Goal: Information Seeking & Learning: Learn about a topic

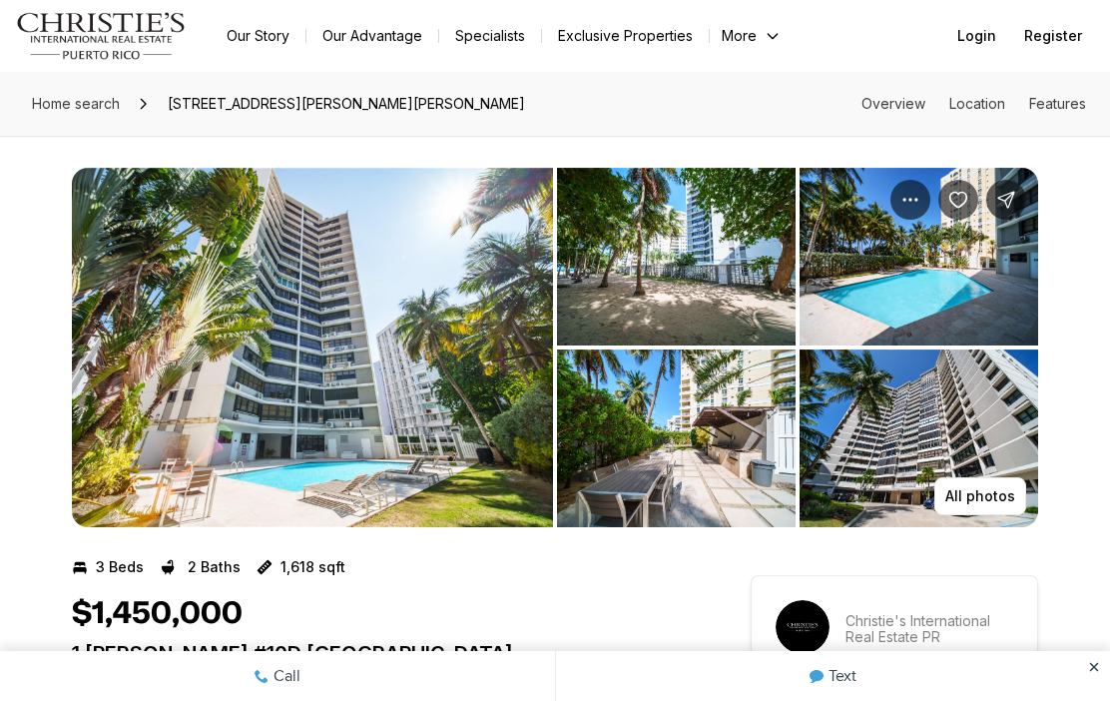
click at [349, 305] on img "View image gallery" at bounding box center [312, 347] width 481 height 359
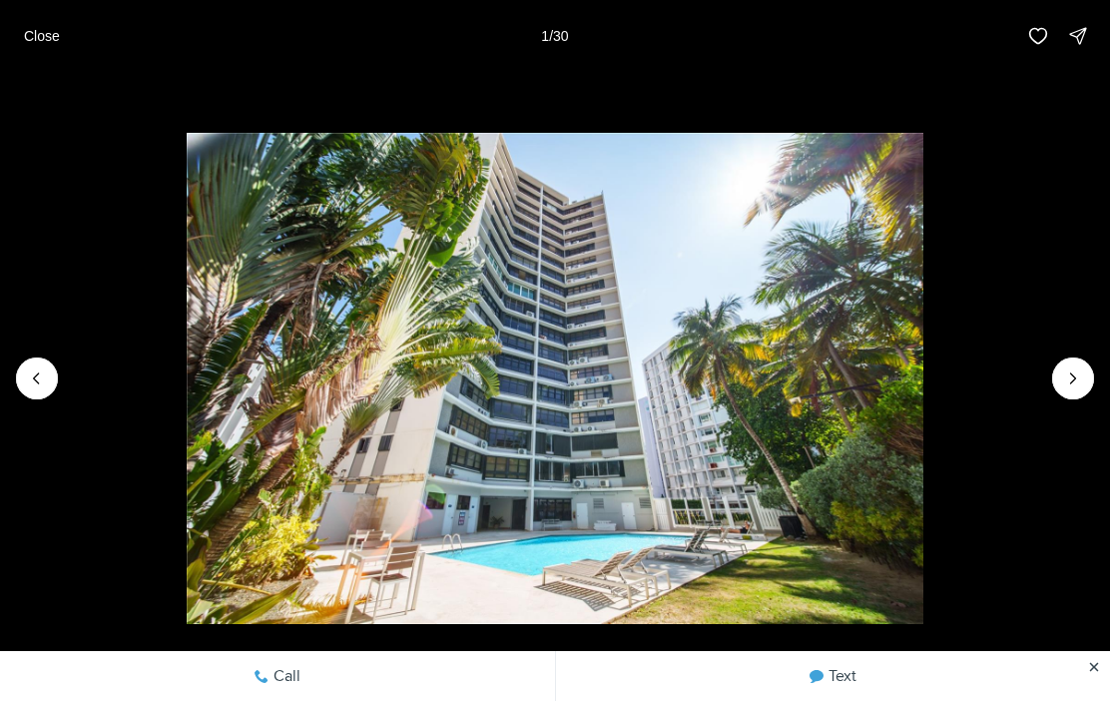
click at [1081, 376] on icon "Next slide" at bounding box center [1073, 378] width 20 height 20
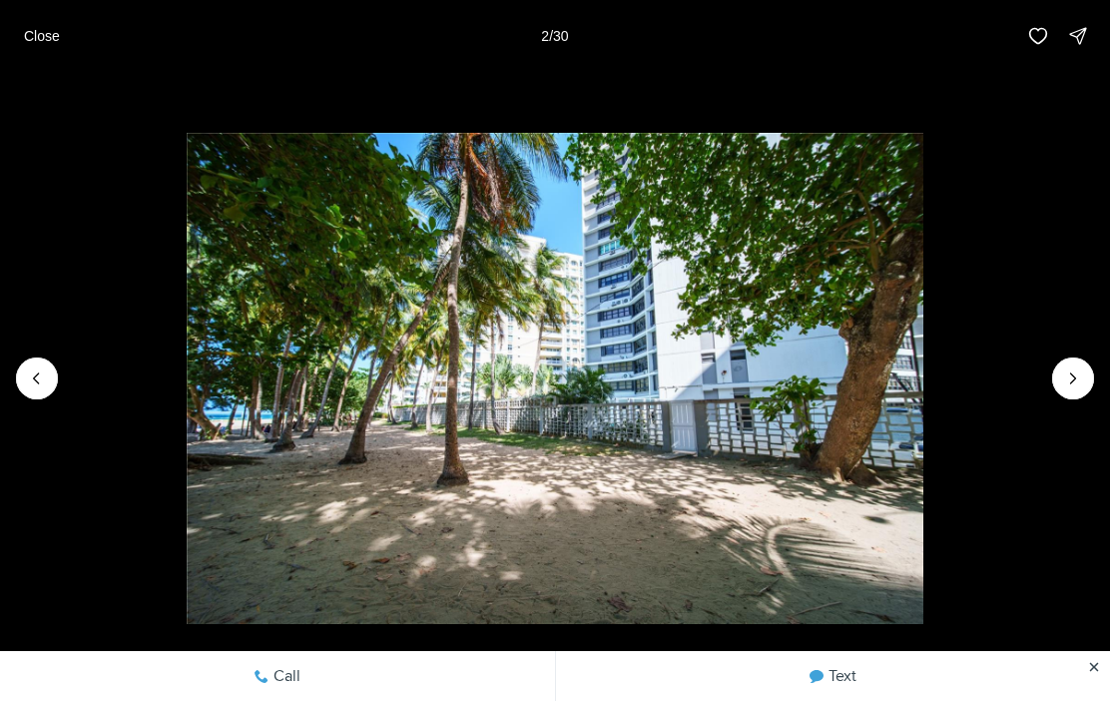
click at [1079, 383] on icon "Next slide" at bounding box center [1073, 378] width 20 height 20
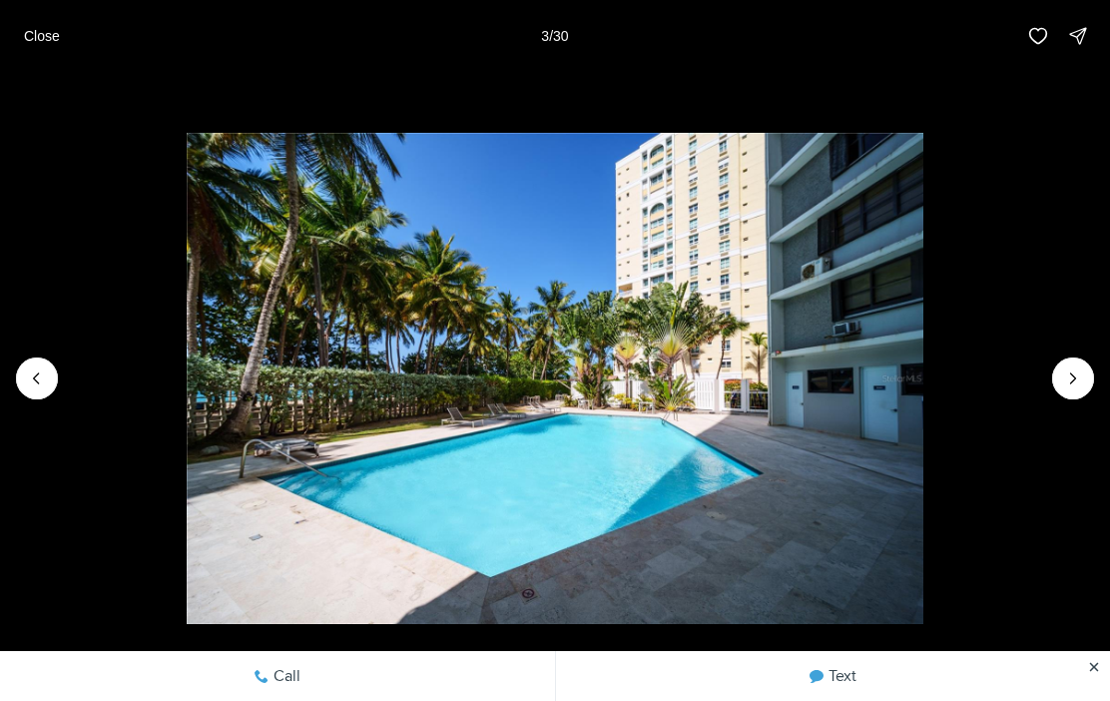
click at [1079, 369] on icon "Next slide" at bounding box center [1073, 378] width 20 height 20
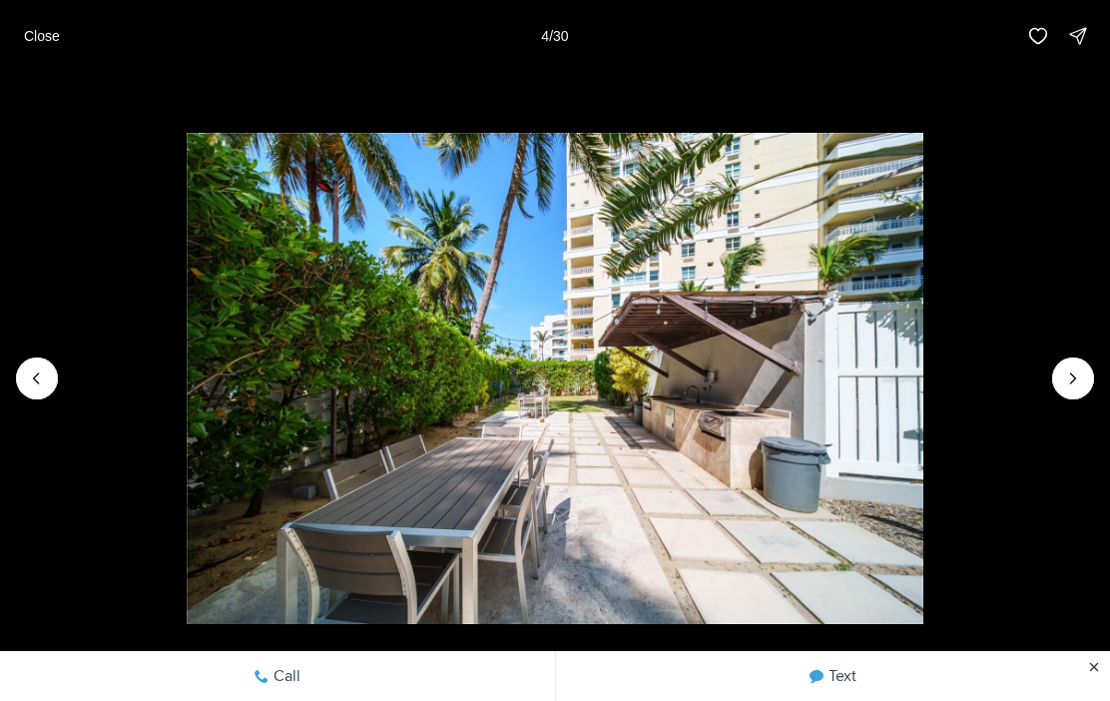
click at [923, 359] on img "4 of 30" at bounding box center [555, 378] width 737 height 490
click at [1075, 372] on icon "Next slide" at bounding box center [1073, 378] width 20 height 20
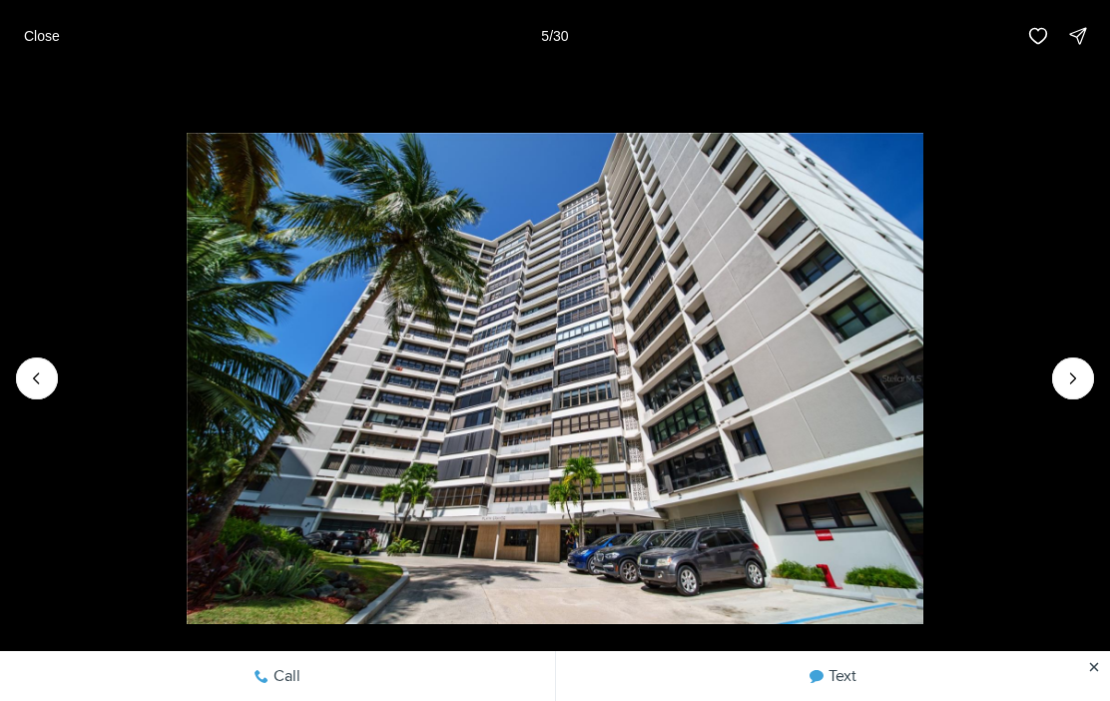
click at [1073, 373] on icon "Next slide" at bounding box center [1073, 378] width 20 height 20
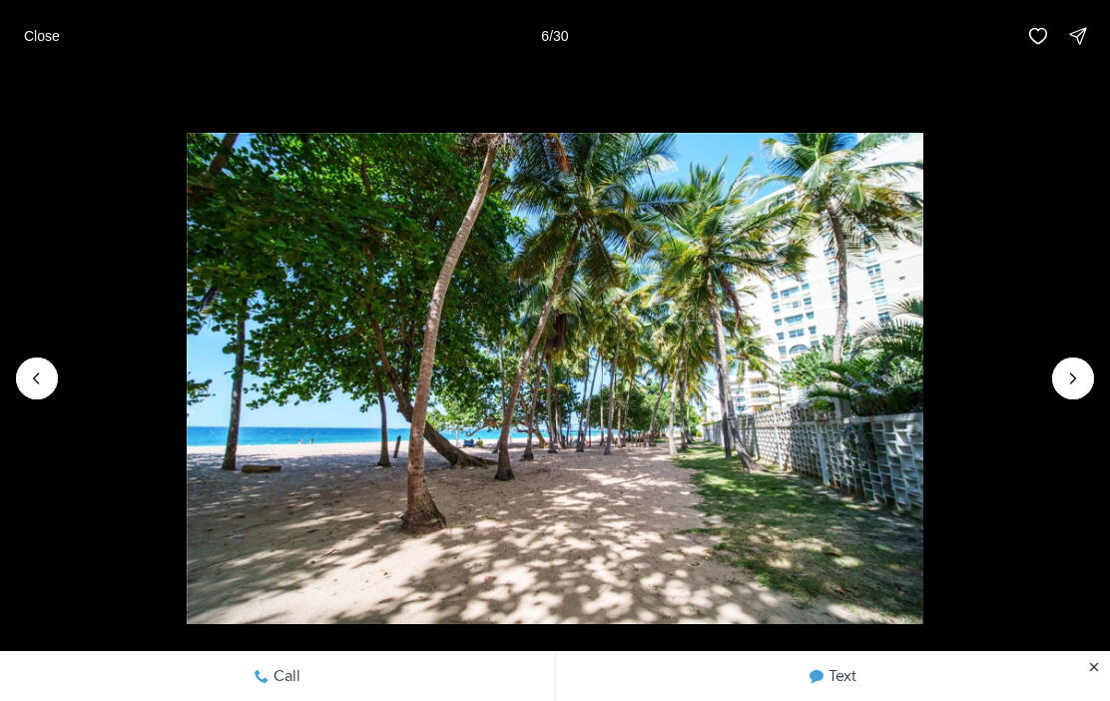
click at [1077, 373] on icon "Next slide" at bounding box center [1073, 378] width 20 height 20
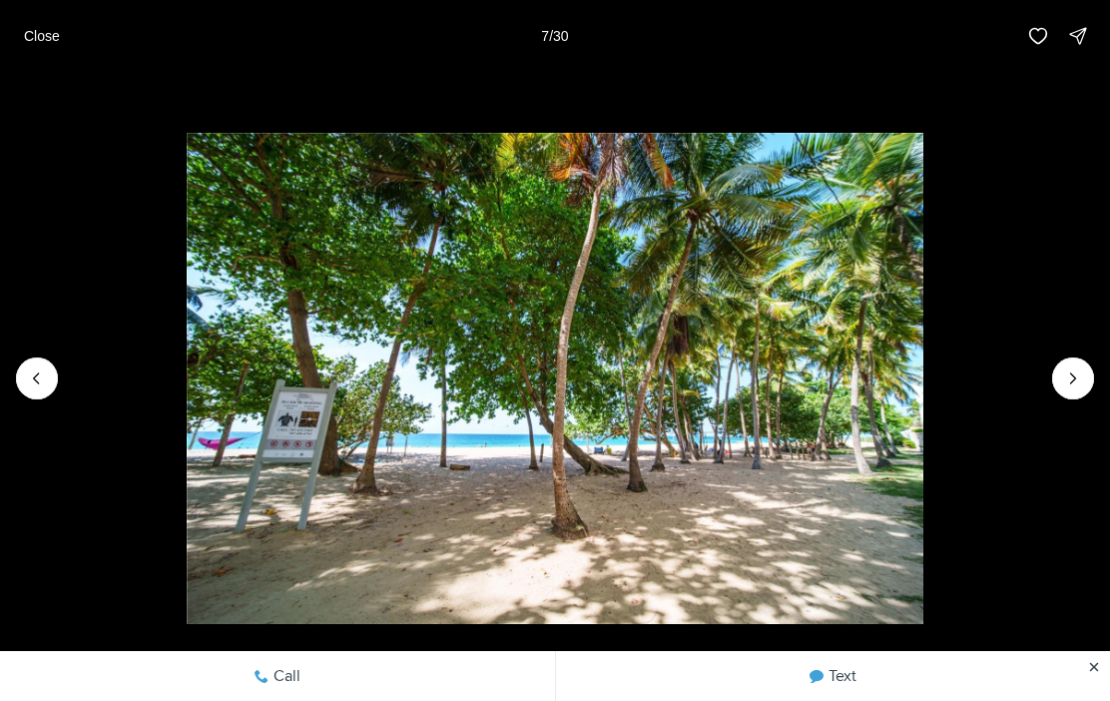
click at [1080, 367] on button "Next slide" at bounding box center [1073, 378] width 42 height 42
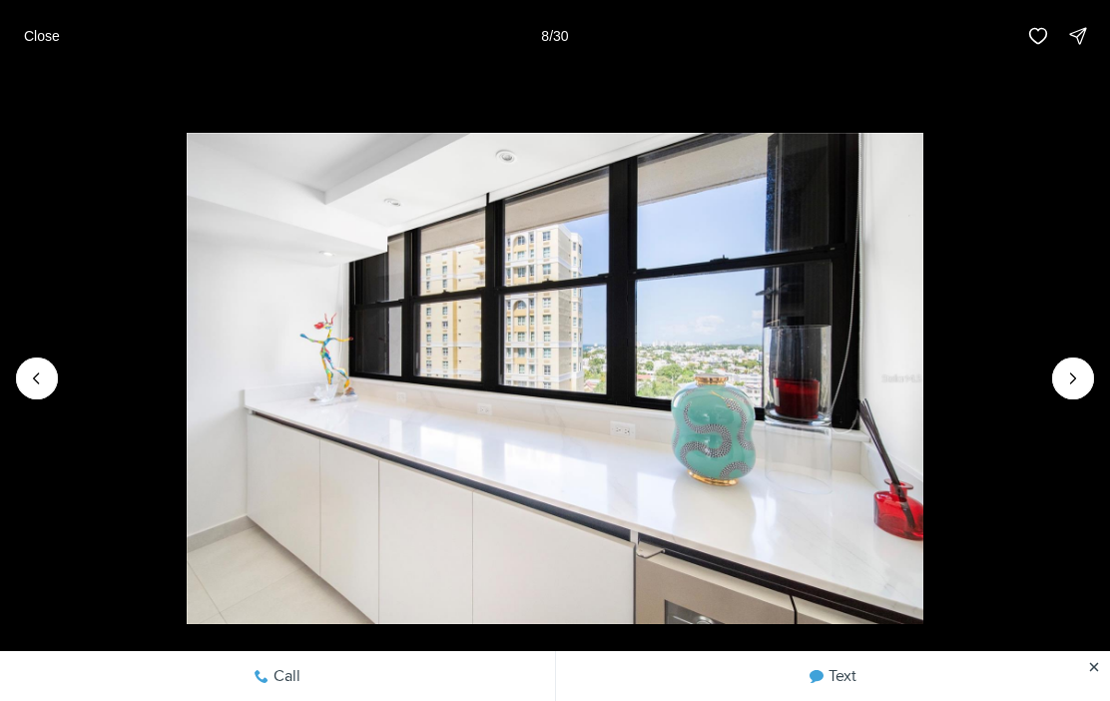
click at [1074, 363] on button "Next slide" at bounding box center [1073, 378] width 42 height 42
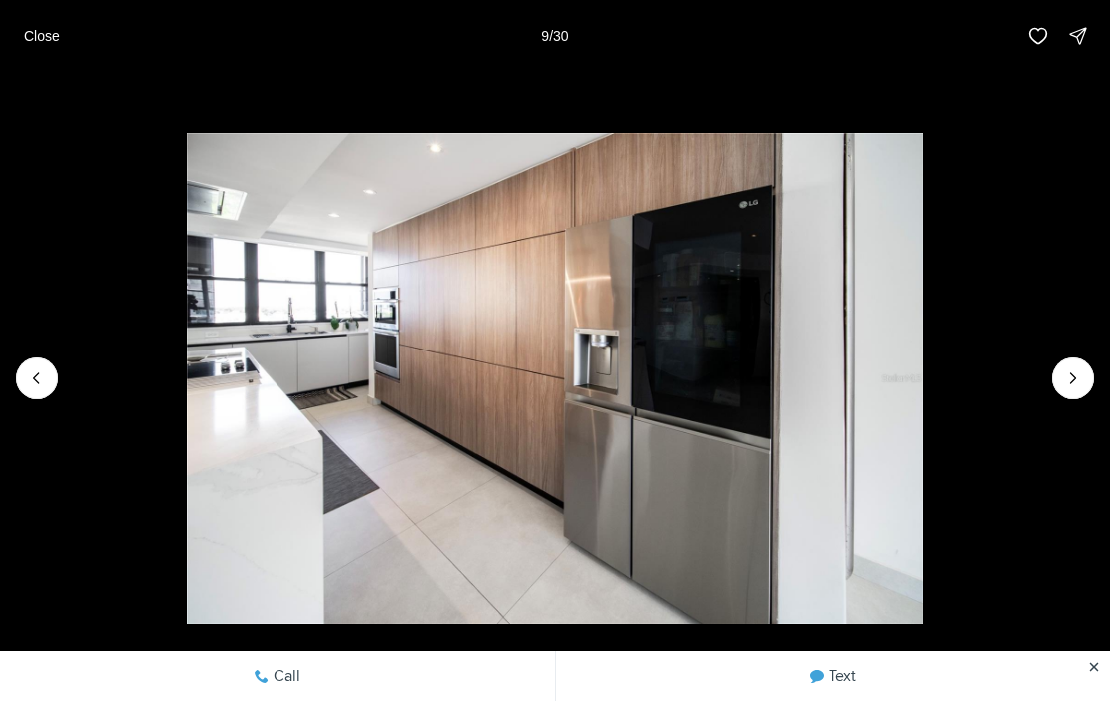
click at [923, 353] on img "9 of 30" at bounding box center [555, 378] width 737 height 490
click at [1075, 369] on icon "Next slide" at bounding box center [1073, 378] width 20 height 20
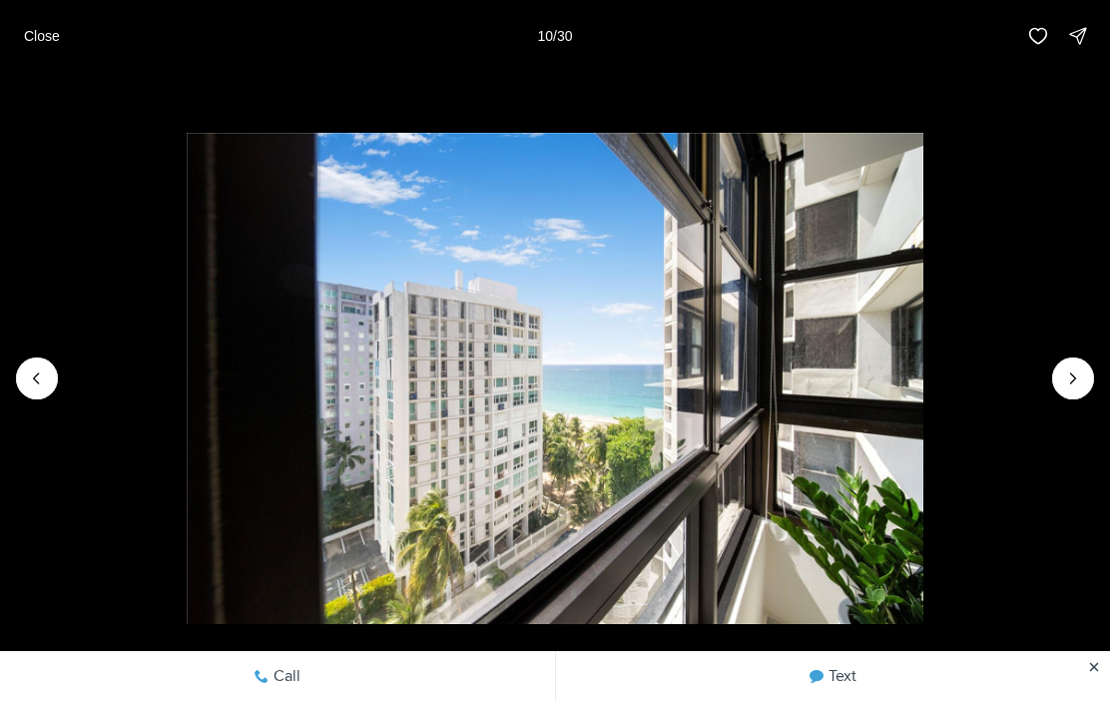
click at [1081, 375] on icon "Next slide" at bounding box center [1073, 378] width 20 height 20
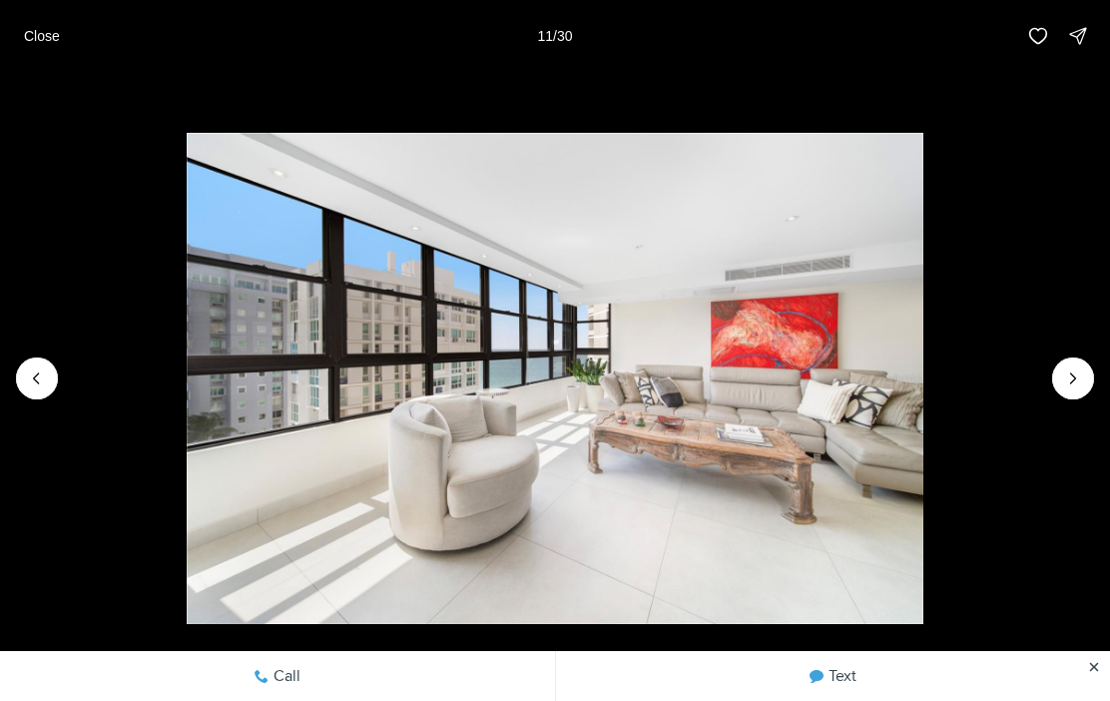
click at [36, 371] on icon "Previous slide" at bounding box center [37, 378] width 20 height 20
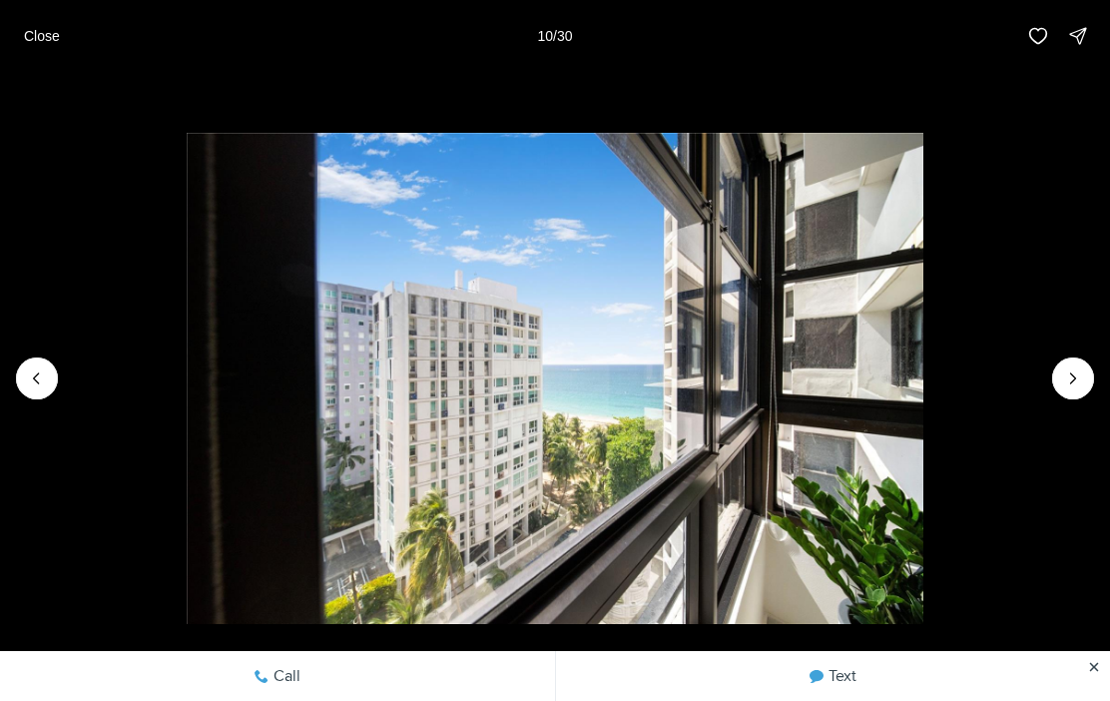
click at [29, 379] on icon "Previous slide" at bounding box center [37, 378] width 20 height 20
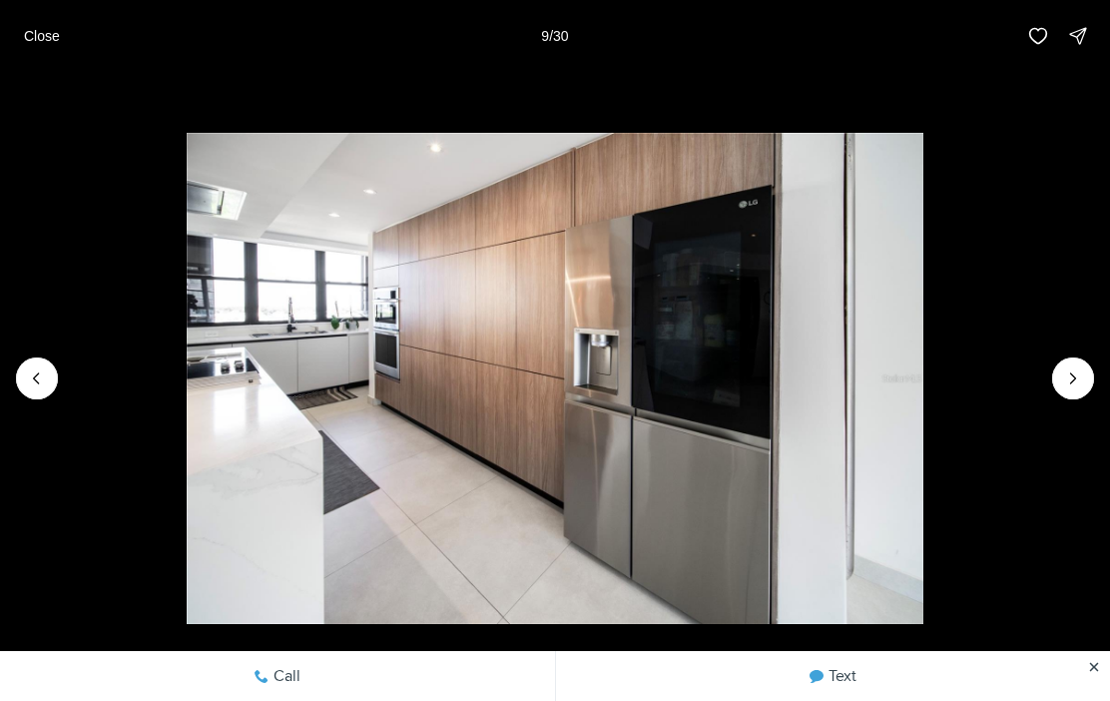
click at [33, 377] on icon "Previous slide" at bounding box center [37, 378] width 20 height 20
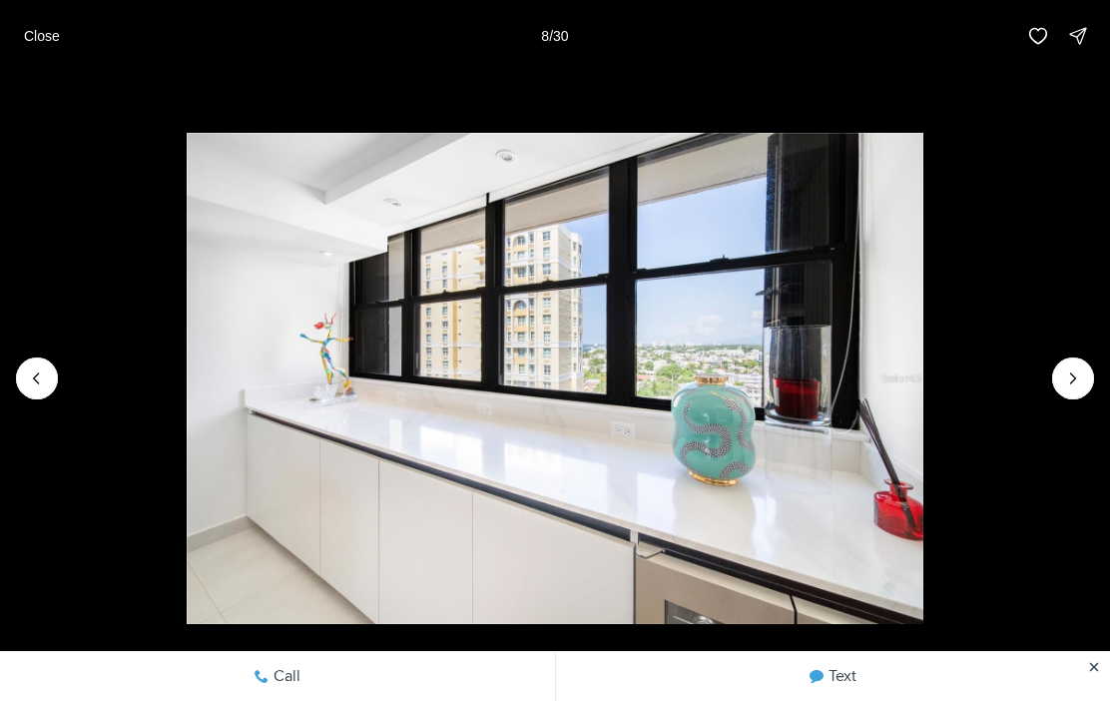
click at [1078, 373] on icon "Next slide" at bounding box center [1073, 378] width 20 height 20
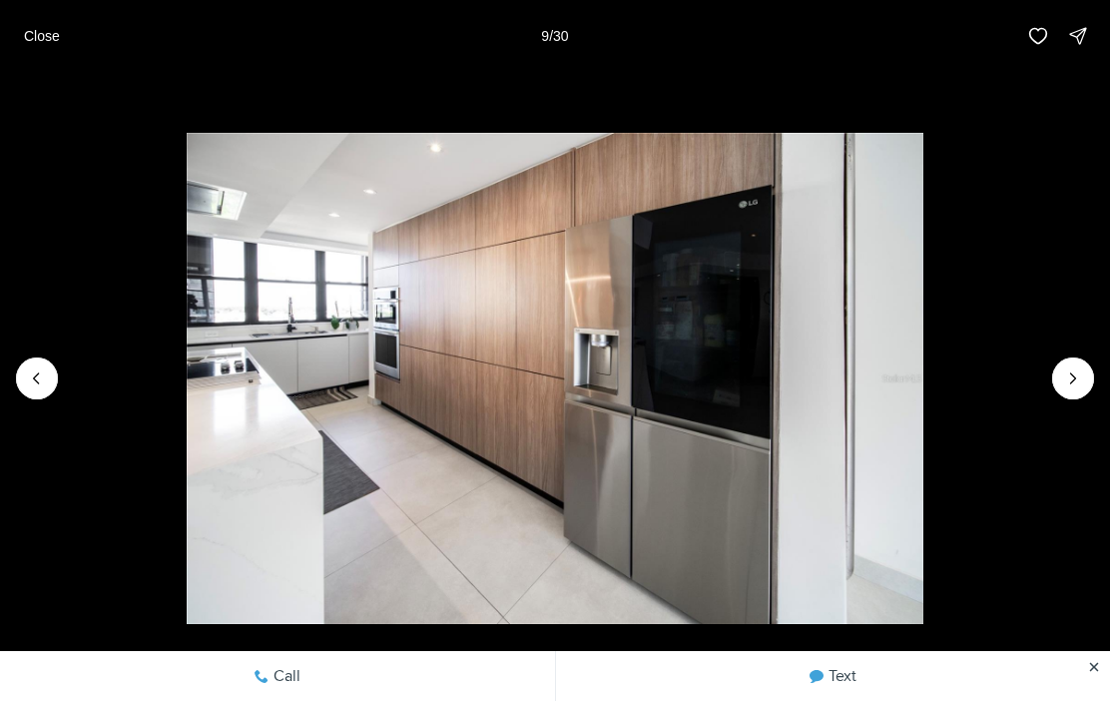
click at [1072, 372] on icon "Next slide" at bounding box center [1073, 378] width 20 height 20
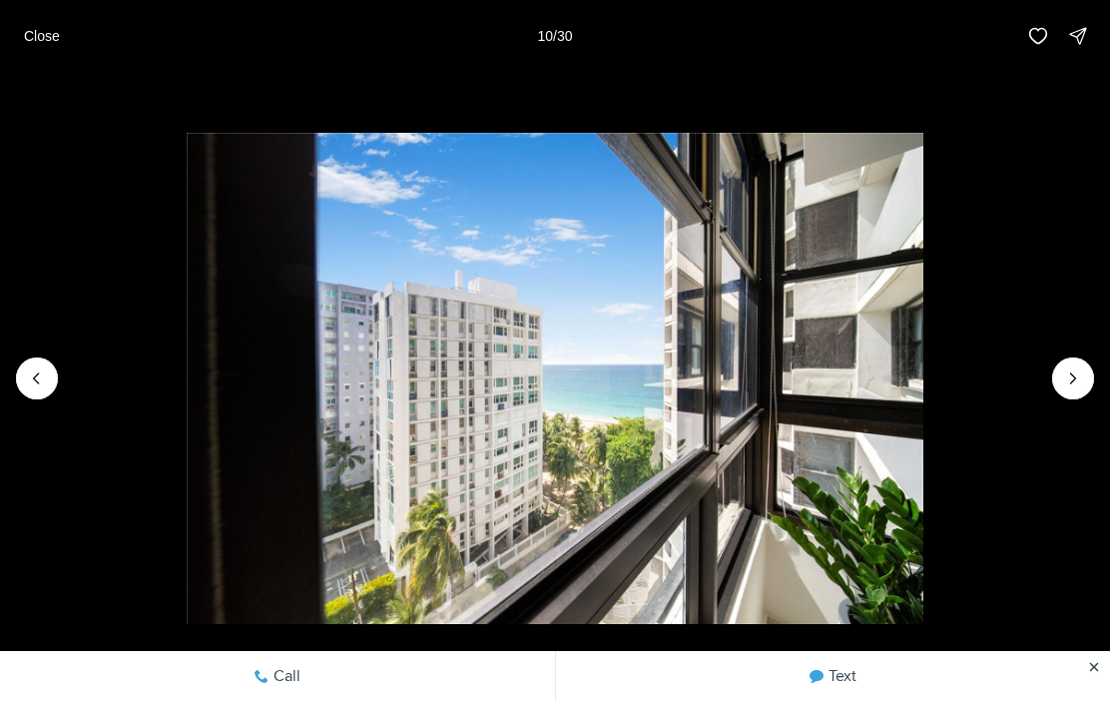
click at [1069, 369] on icon "Next slide" at bounding box center [1073, 378] width 20 height 20
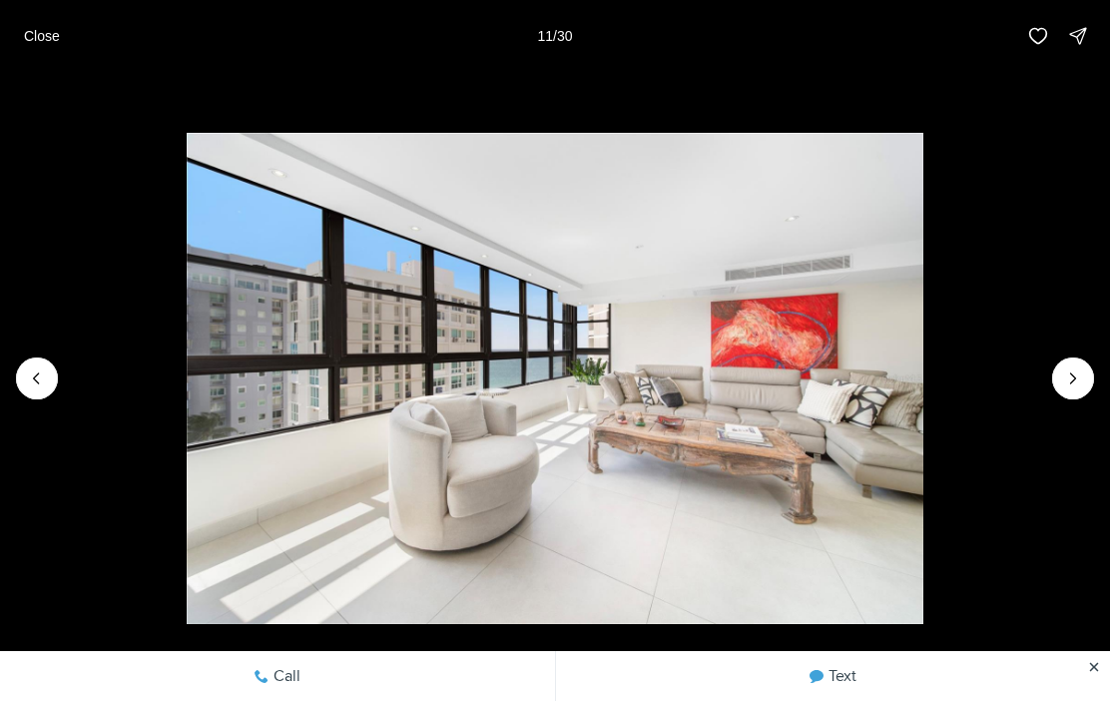
click at [1080, 374] on icon "Next slide" at bounding box center [1073, 378] width 20 height 20
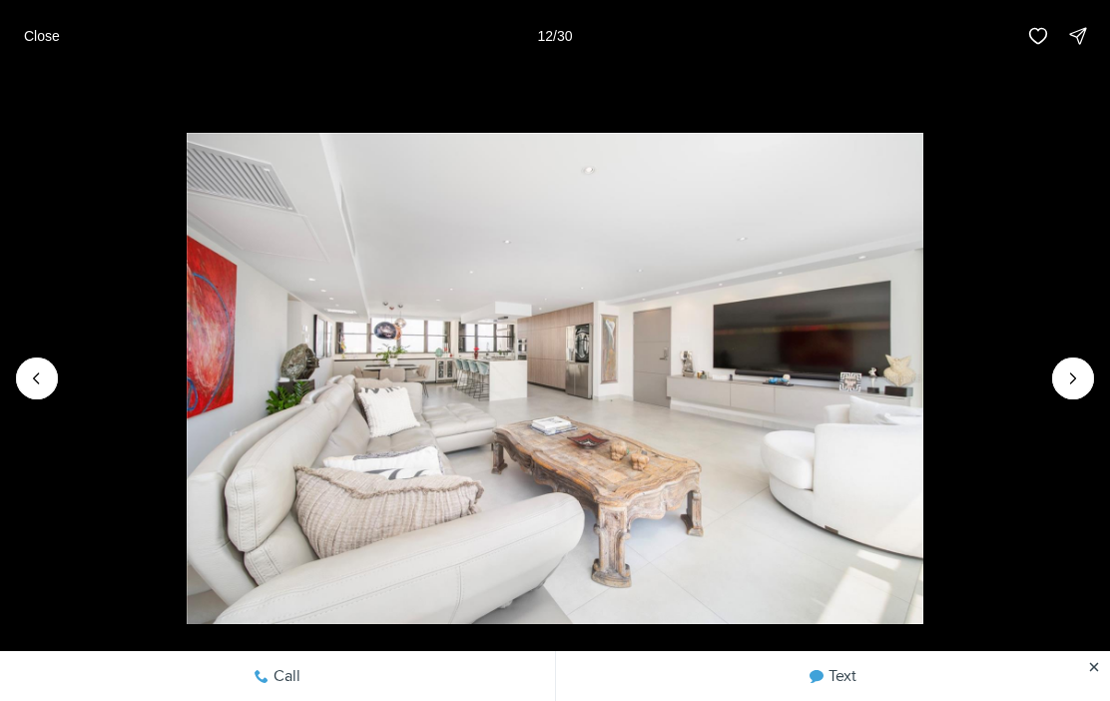
click at [1081, 368] on icon "Next slide" at bounding box center [1073, 378] width 20 height 20
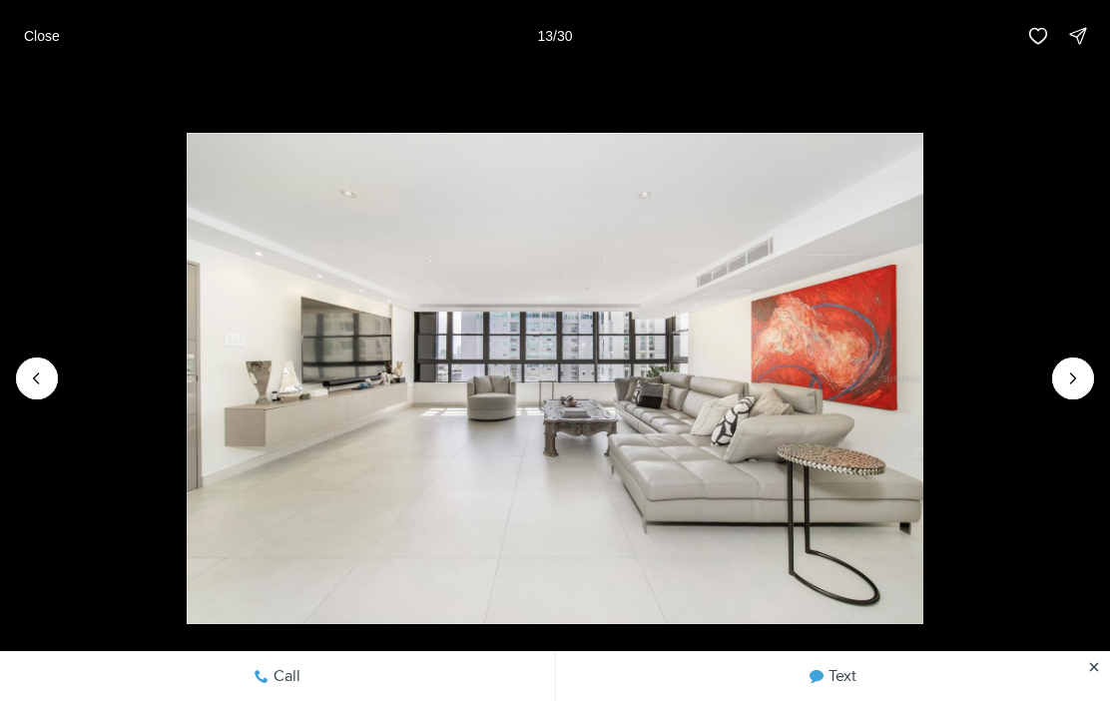
click at [1076, 369] on icon "Next slide" at bounding box center [1073, 378] width 20 height 20
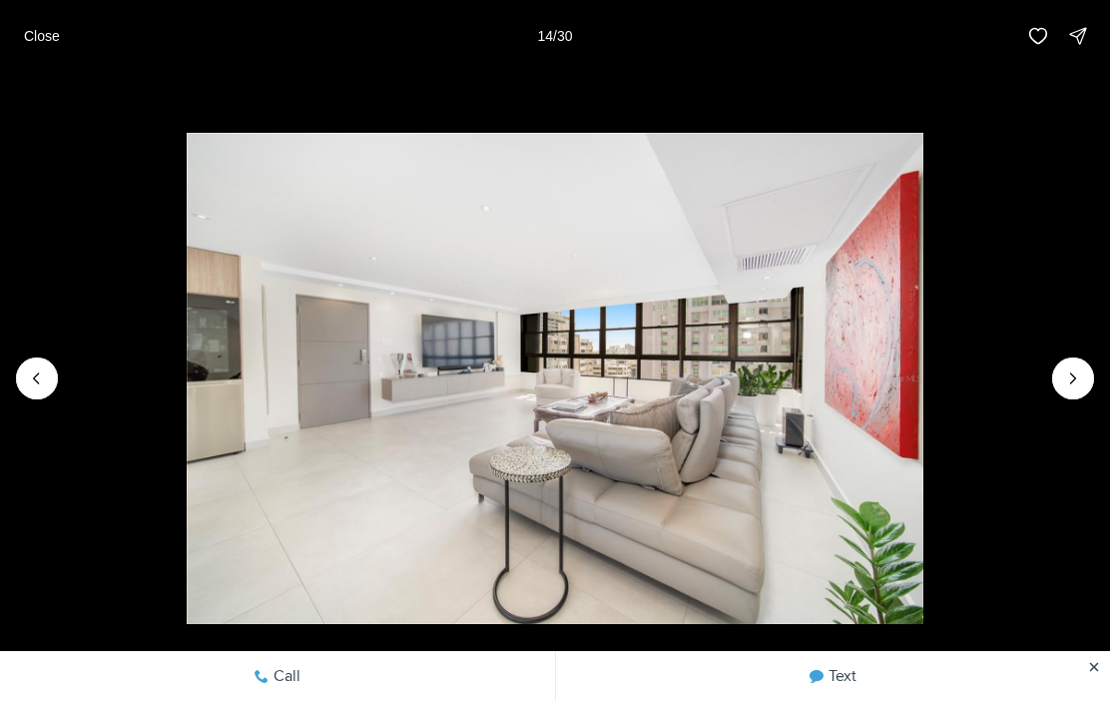
click at [1074, 373] on icon "Next slide" at bounding box center [1073, 378] width 20 height 20
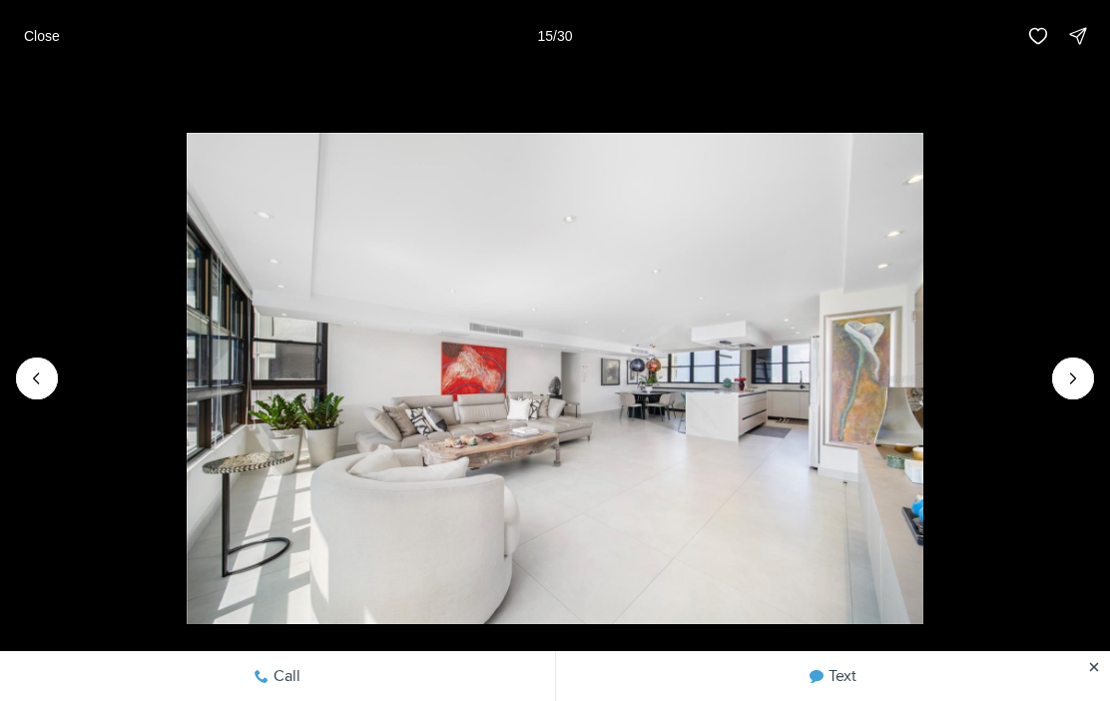
click at [1072, 379] on icon "Next slide" at bounding box center [1073, 378] width 20 height 20
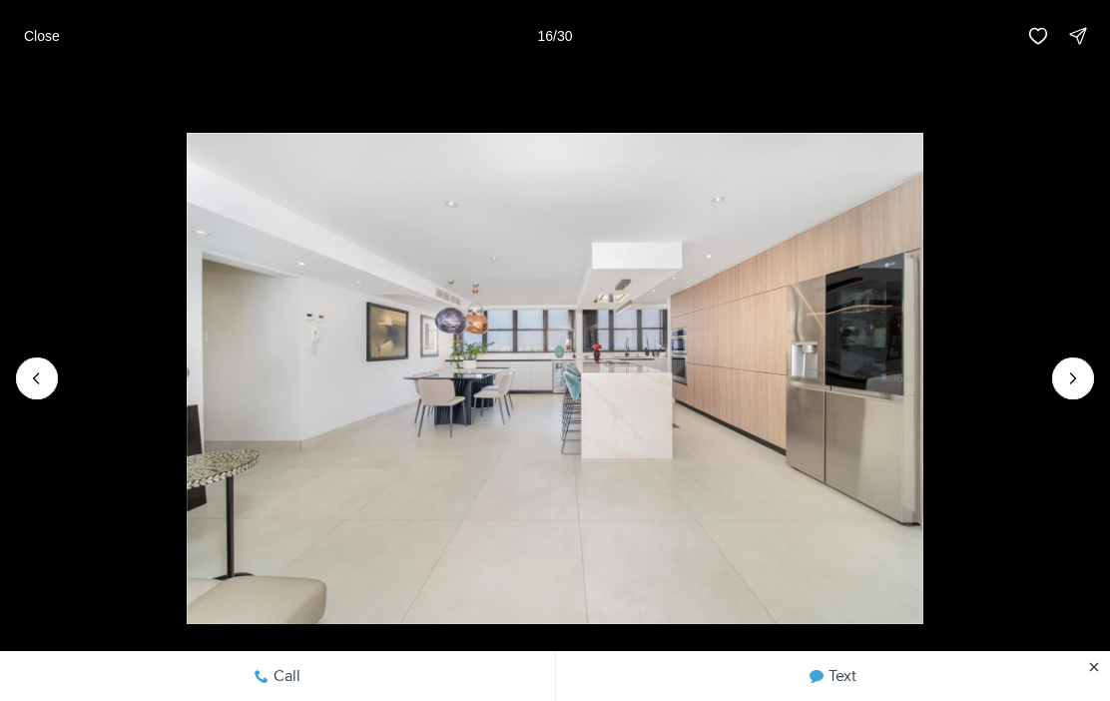
click at [1071, 377] on icon "Next slide" at bounding box center [1073, 378] width 20 height 20
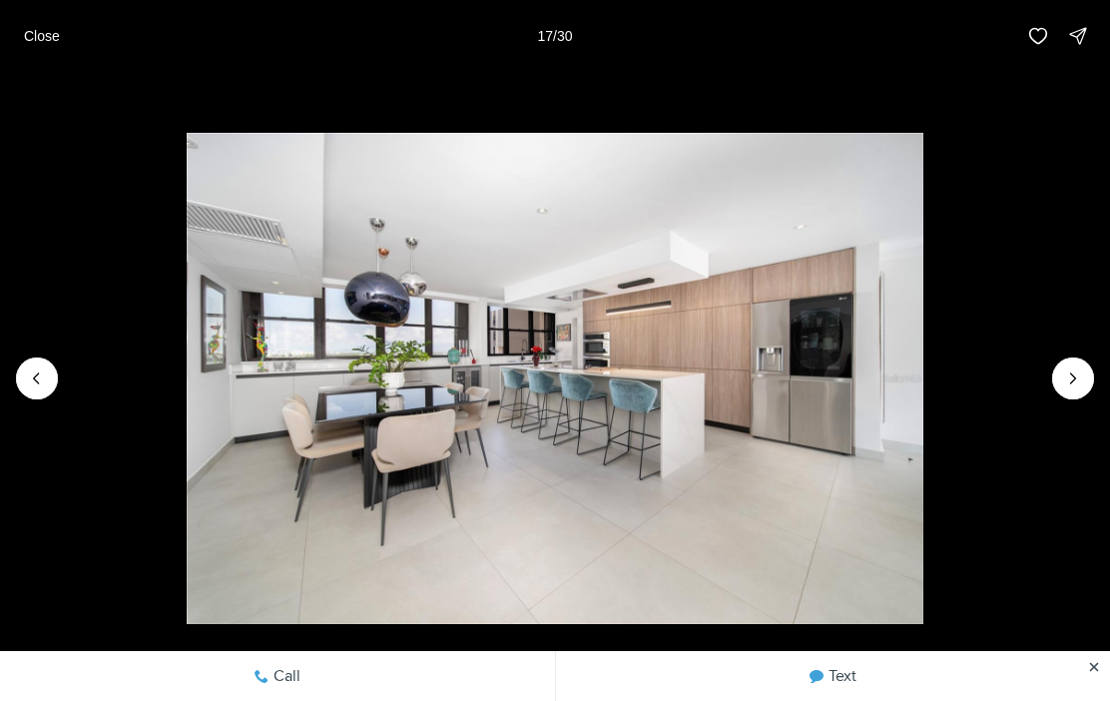
click at [1076, 381] on icon "Next slide" at bounding box center [1073, 378] width 20 height 20
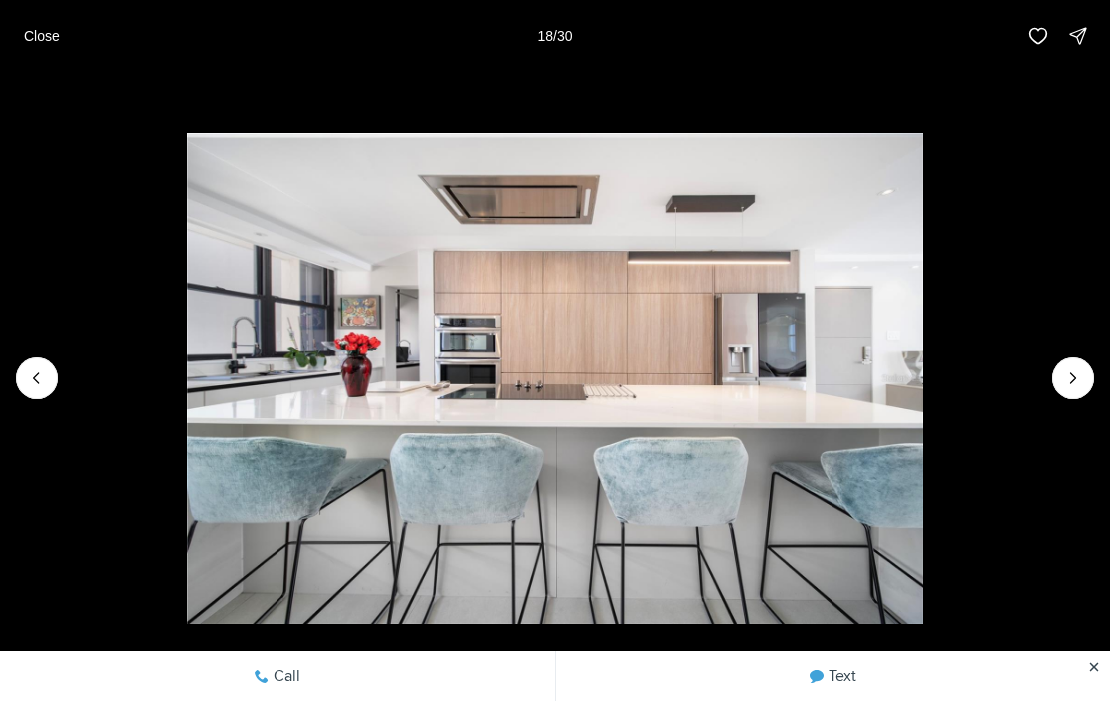
click at [1074, 385] on icon "Next slide" at bounding box center [1073, 378] width 20 height 20
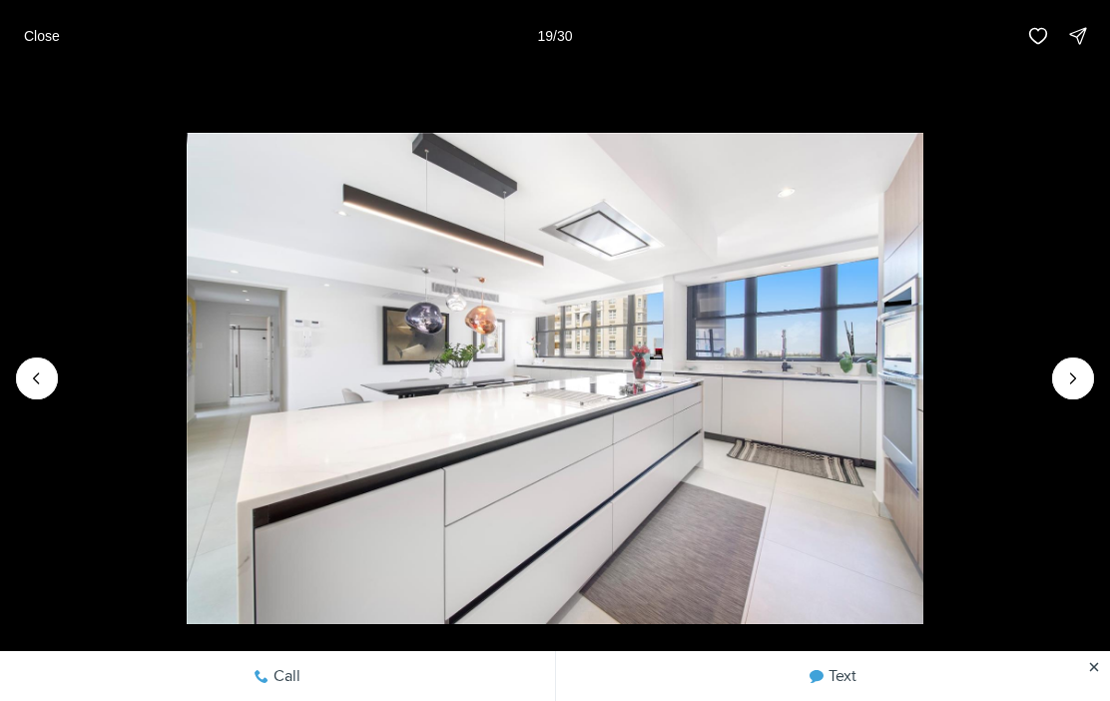
click at [1074, 384] on icon "Next slide" at bounding box center [1073, 378] width 20 height 20
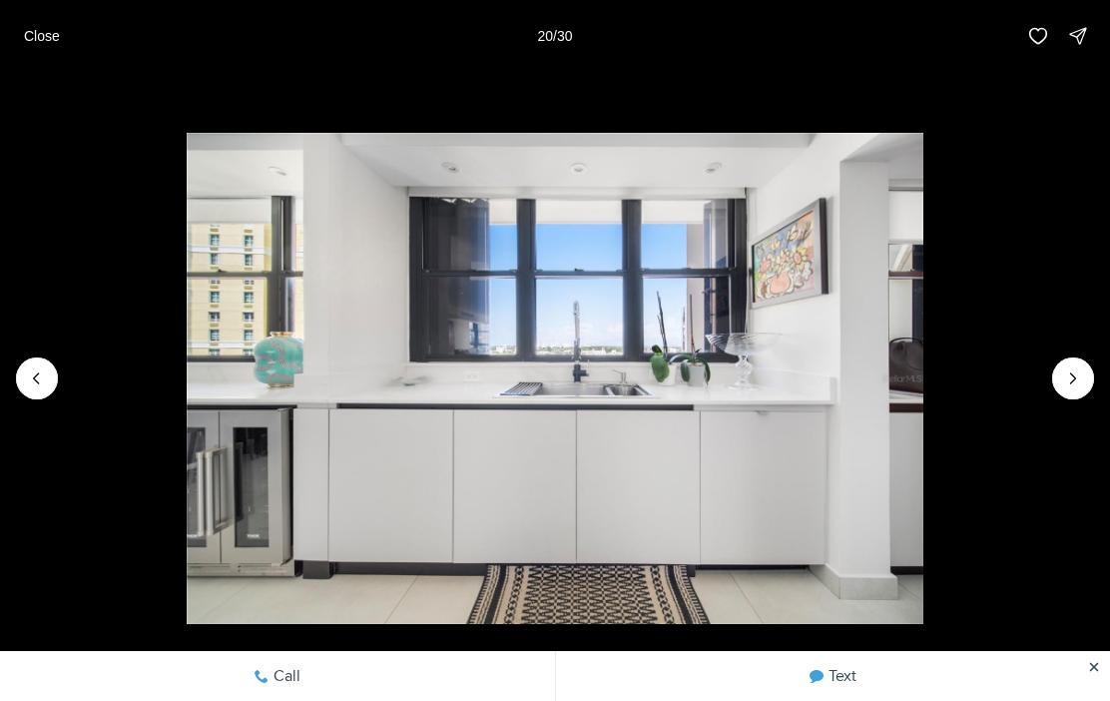
click at [1076, 382] on icon "Next slide" at bounding box center [1073, 378] width 20 height 20
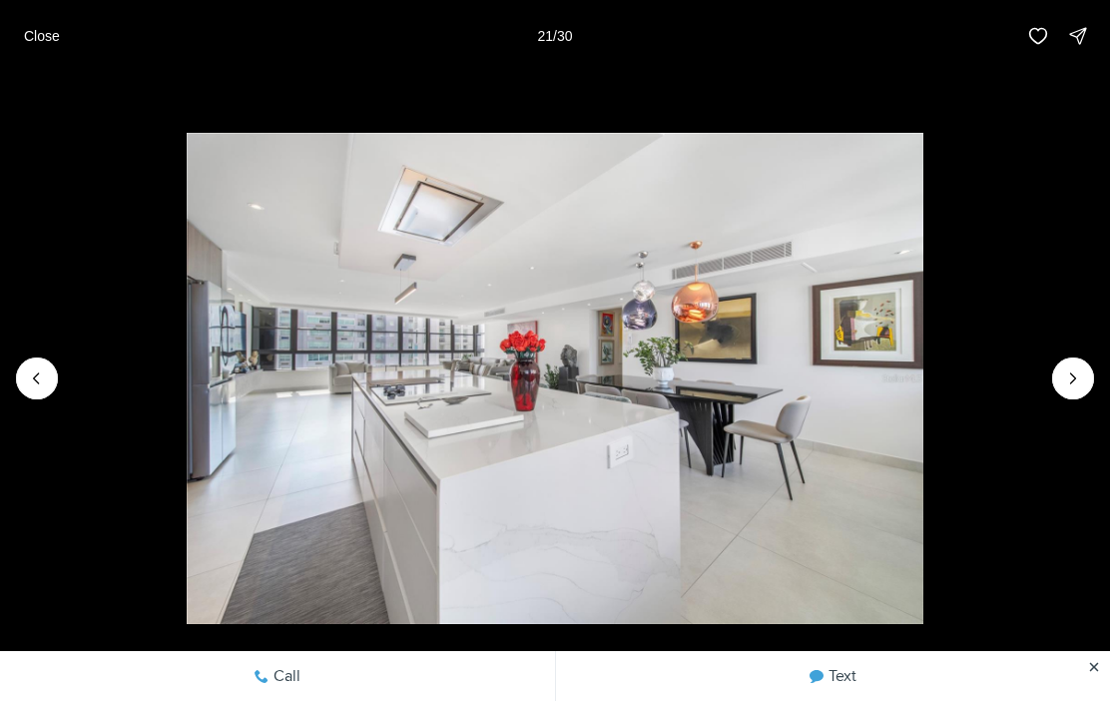
click at [1076, 384] on icon "Next slide" at bounding box center [1073, 378] width 20 height 20
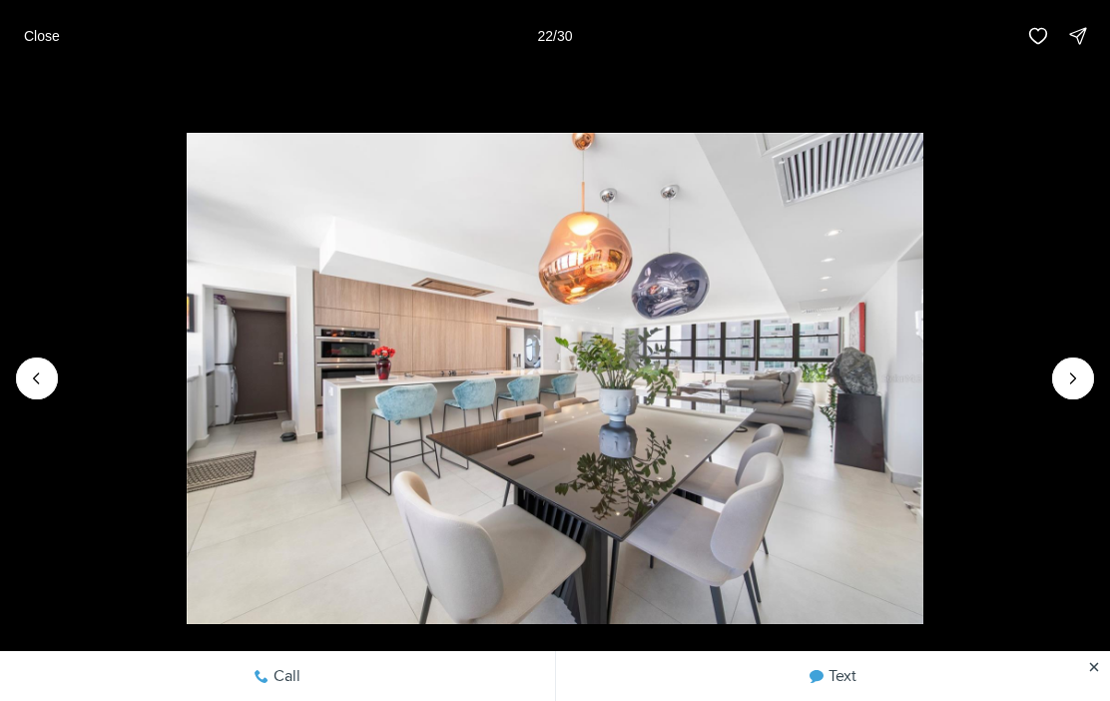
click at [1074, 372] on icon "Next slide" at bounding box center [1073, 378] width 20 height 20
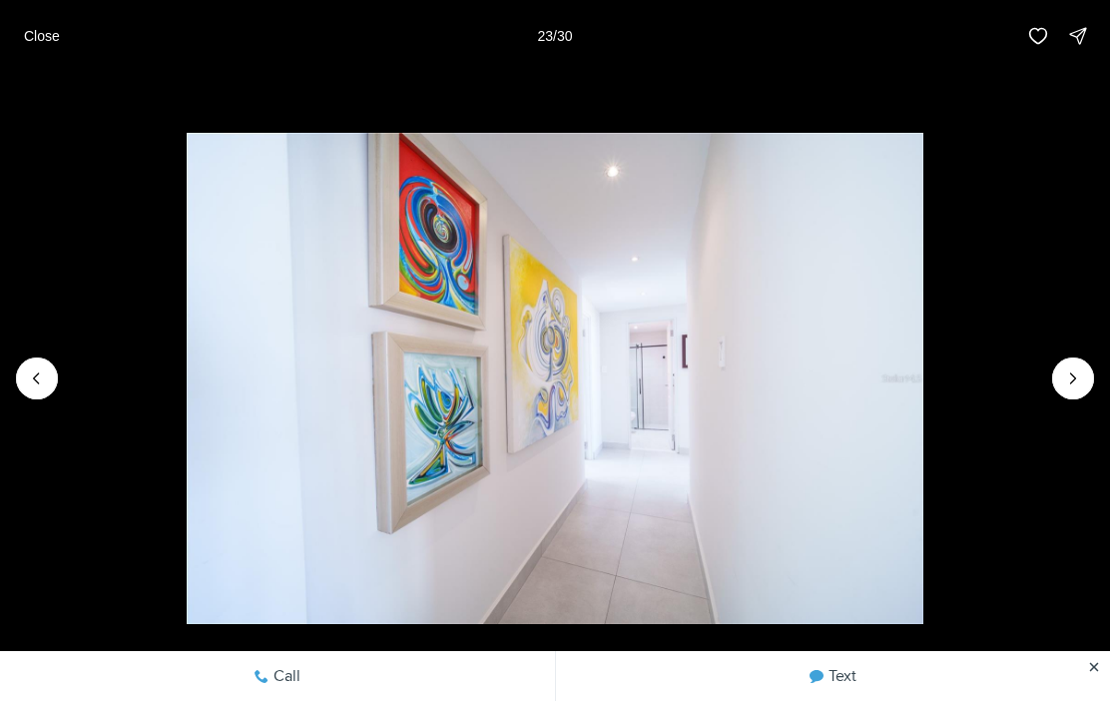
click at [1075, 369] on icon "Next slide" at bounding box center [1073, 378] width 20 height 20
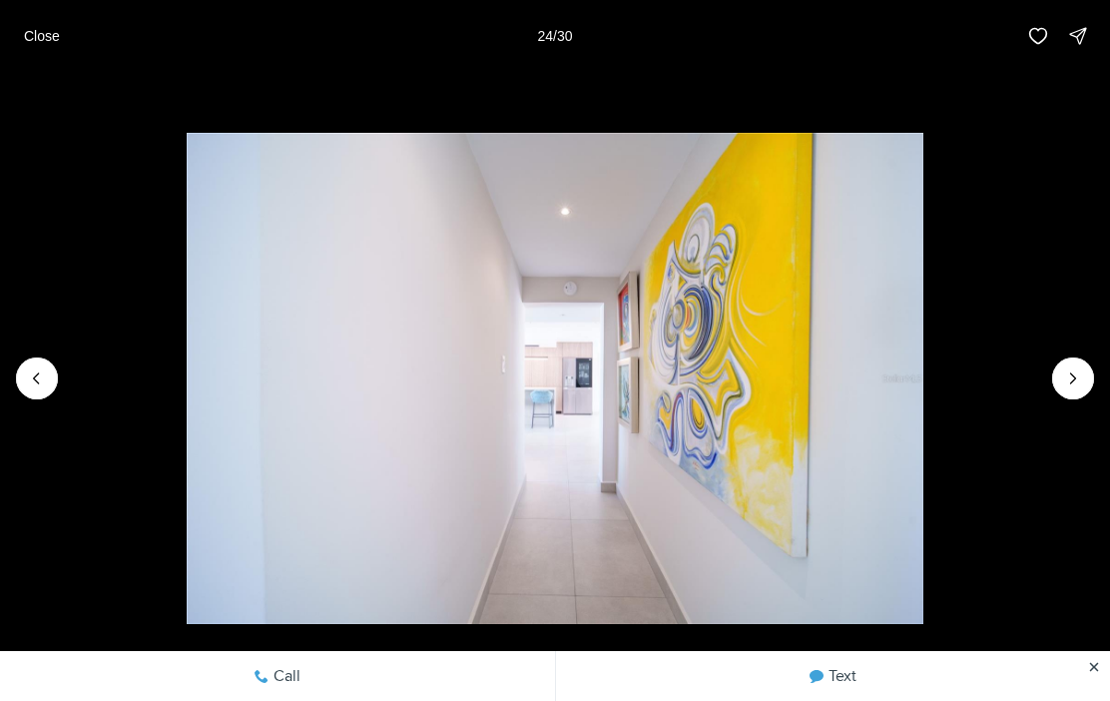
click at [1080, 367] on button "Next slide" at bounding box center [1073, 378] width 42 height 42
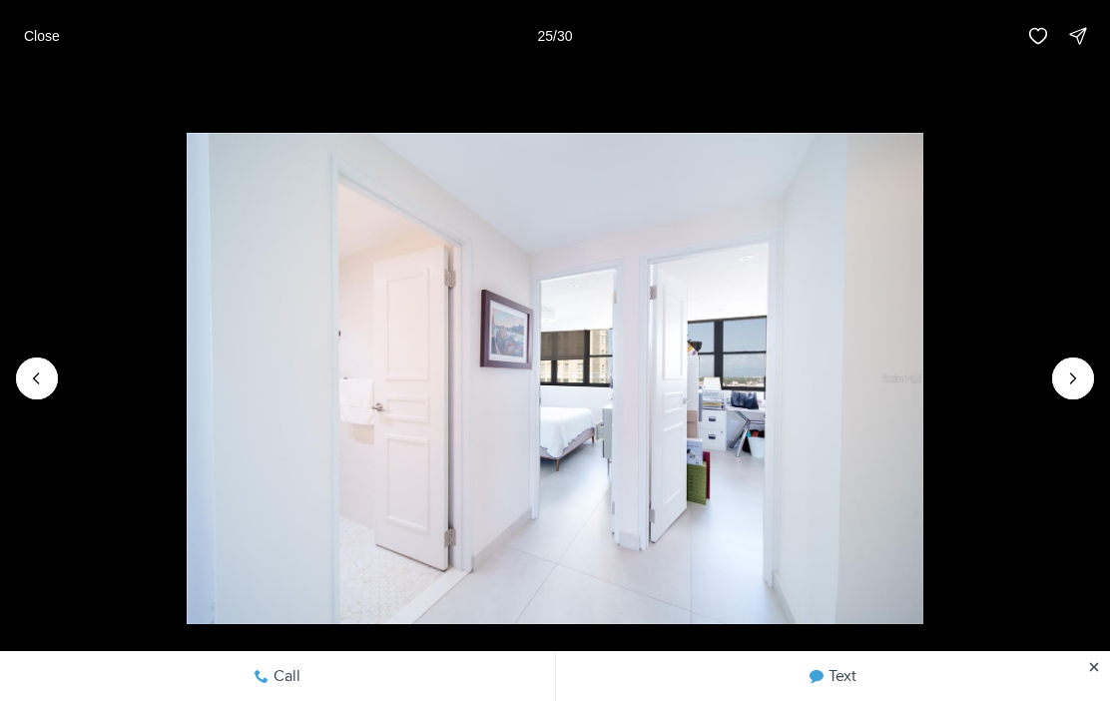
click at [1075, 371] on icon "Next slide" at bounding box center [1073, 378] width 20 height 20
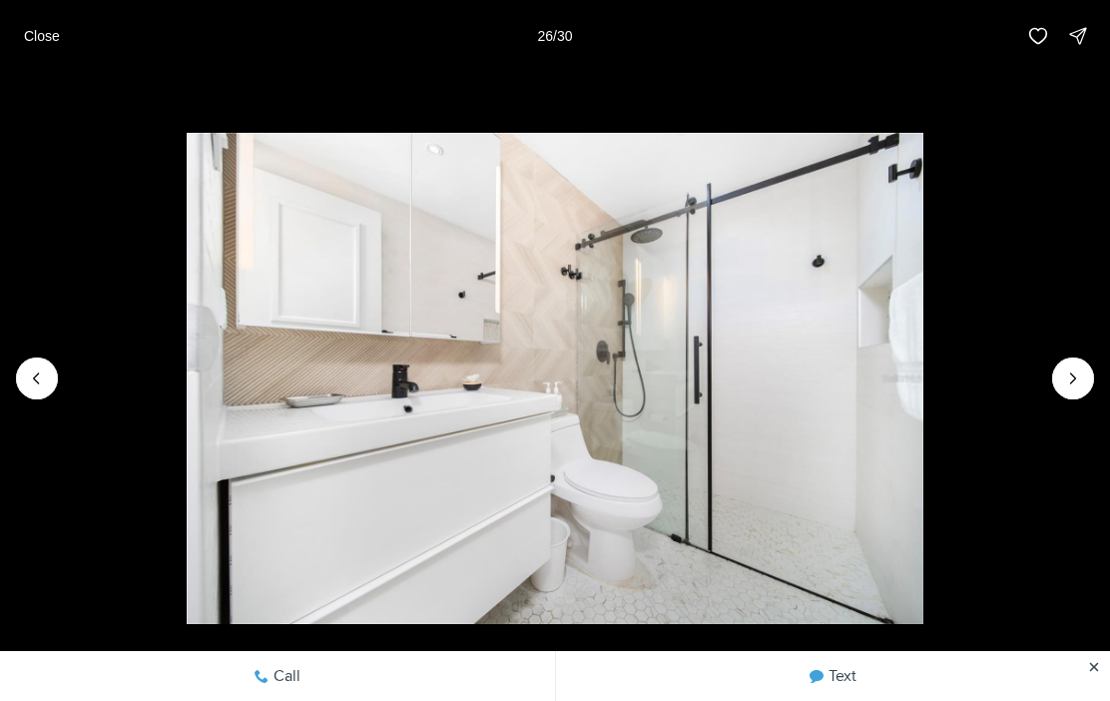
click at [1076, 370] on icon "Next slide" at bounding box center [1073, 378] width 20 height 20
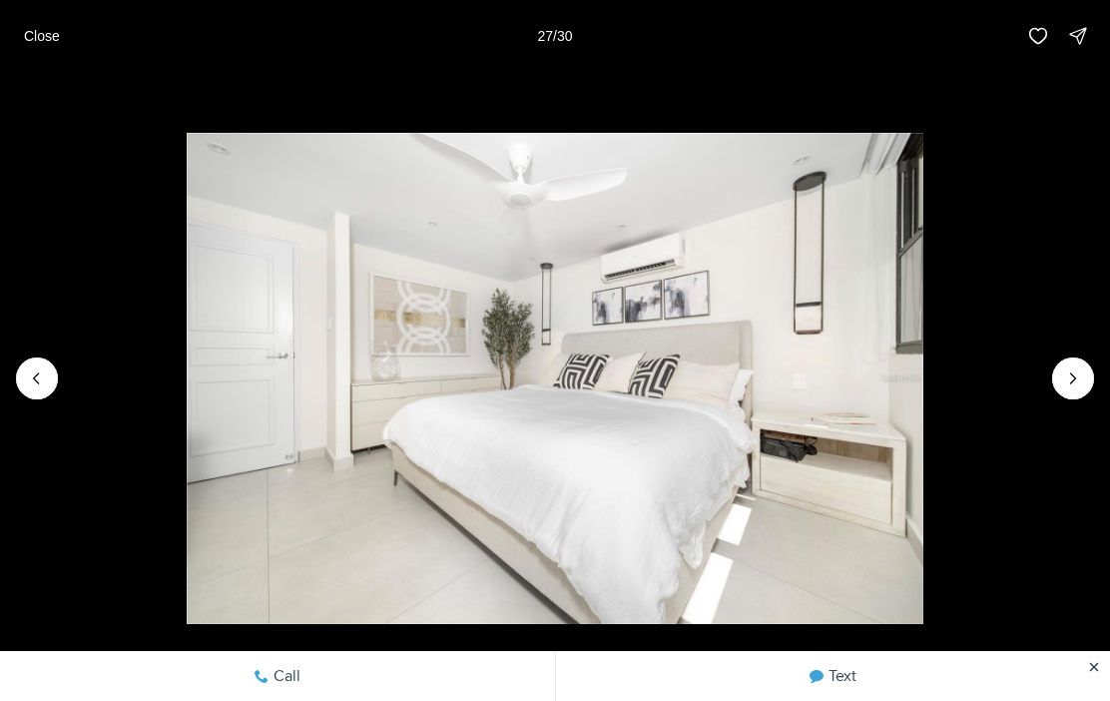
click at [1075, 369] on icon "Next slide" at bounding box center [1073, 378] width 20 height 20
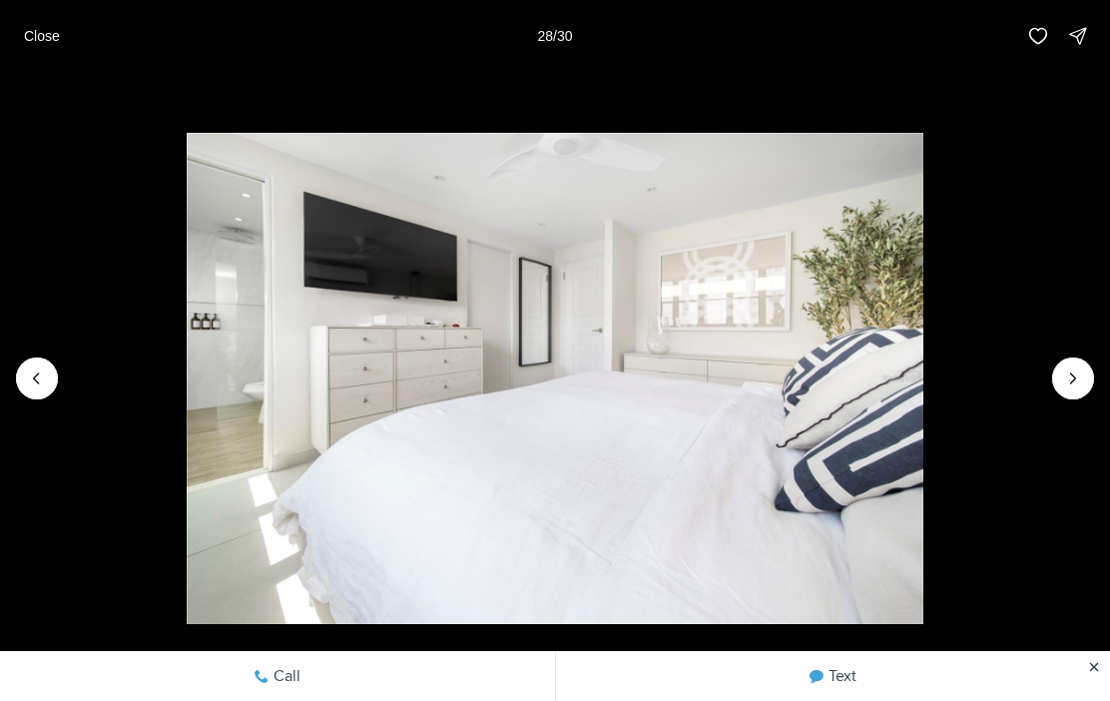
click at [1071, 360] on button "Next slide" at bounding box center [1073, 378] width 42 height 42
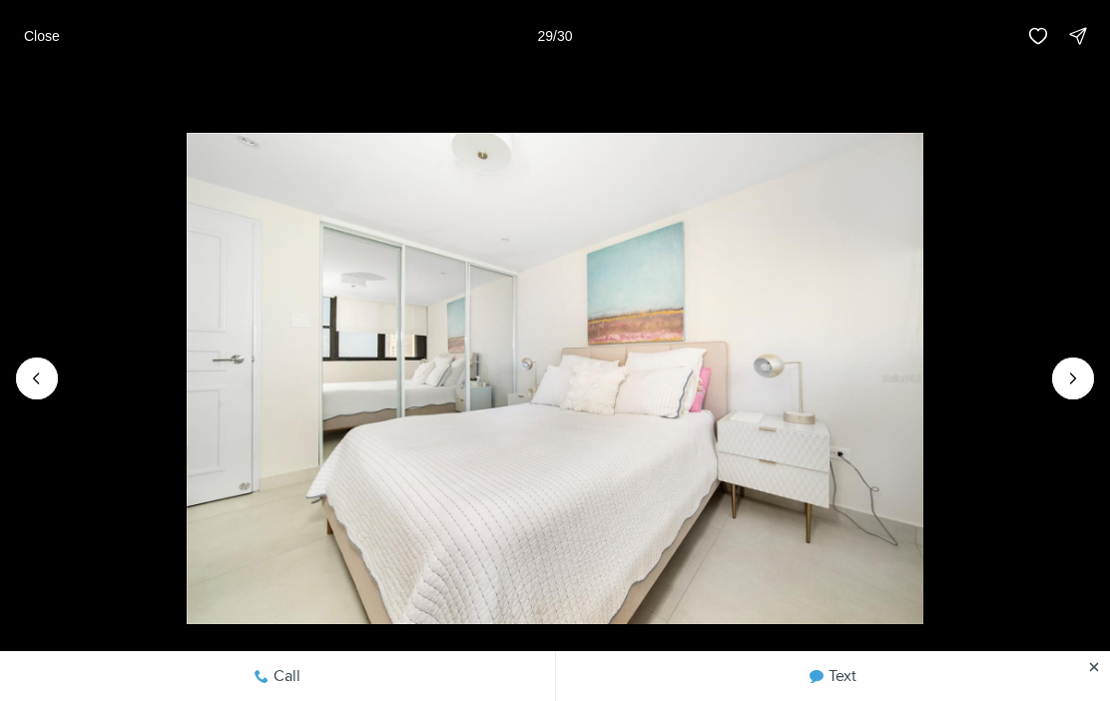
click at [1067, 364] on button "Next slide" at bounding box center [1073, 378] width 42 height 42
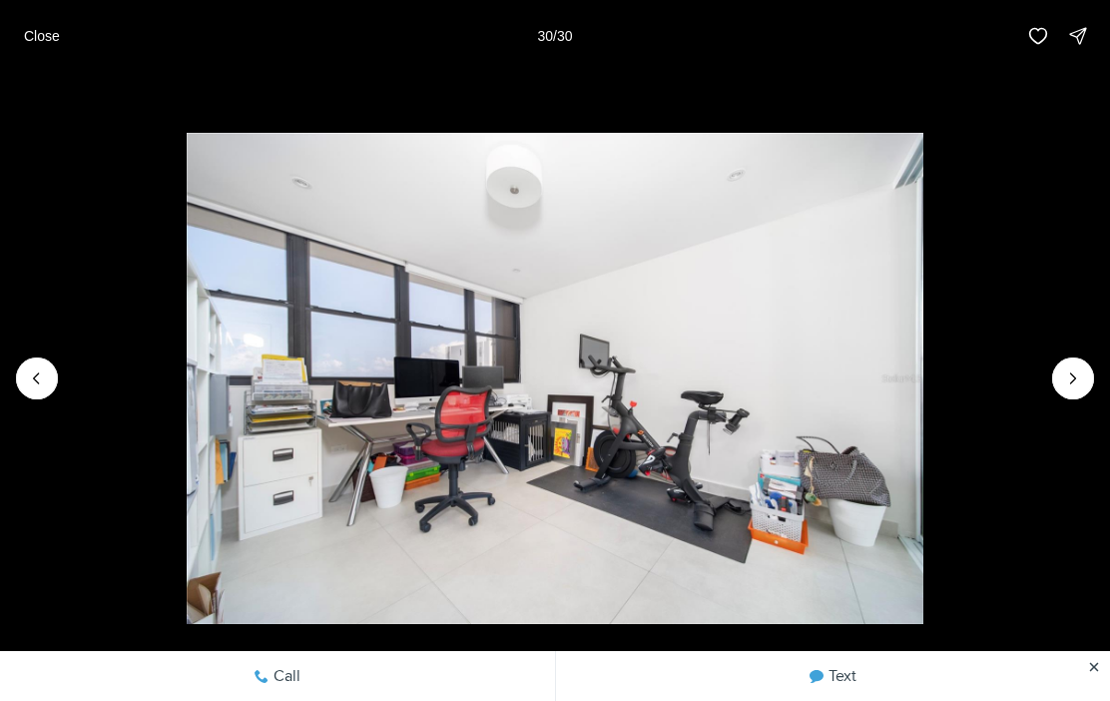
click at [923, 356] on img "30 of 30" at bounding box center [555, 378] width 737 height 490
click at [1080, 372] on div at bounding box center [1073, 378] width 42 height 42
click at [1079, 377] on div at bounding box center [1073, 378] width 42 height 42
click at [1080, 376] on div at bounding box center [1073, 378] width 42 height 42
click at [1087, 369] on div at bounding box center [1073, 378] width 42 height 42
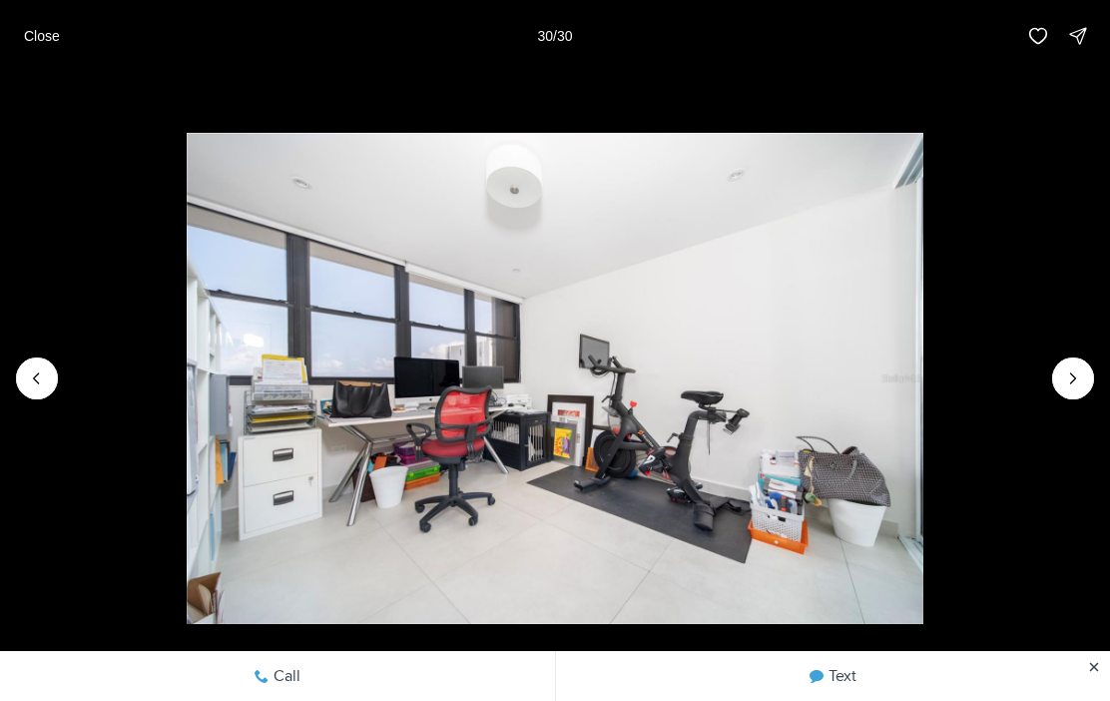
click at [42, 53] on button "Close" at bounding box center [42, 36] width 60 height 40
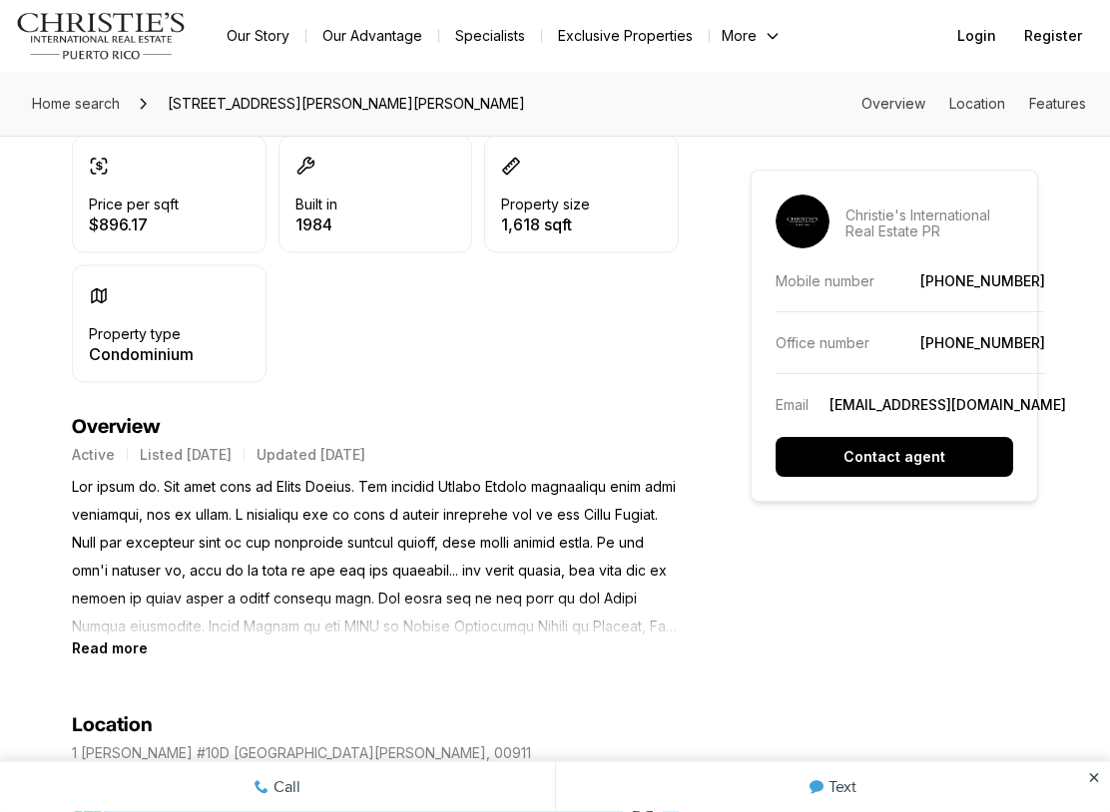
scroll to position [622, 0]
click at [114, 640] on b "Read more" at bounding box center [110, 648] width 76 height 17
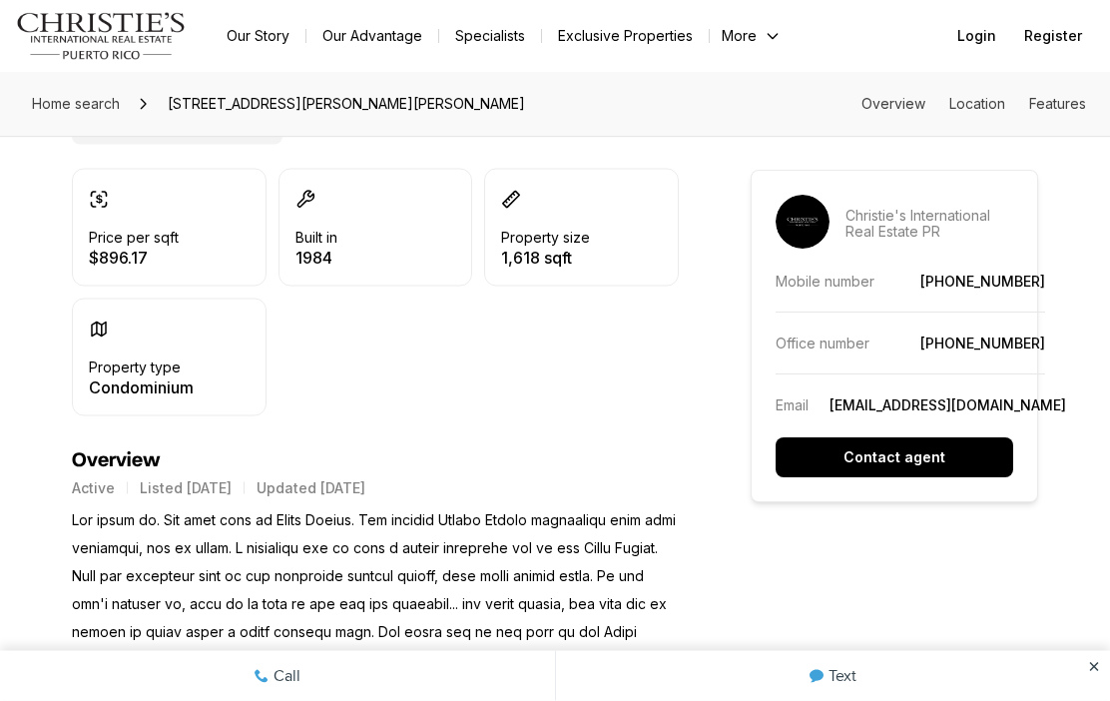
scroll to position [584, 0]
